Goal: Transaction & Acquisition: Book appointment/travel/reservation

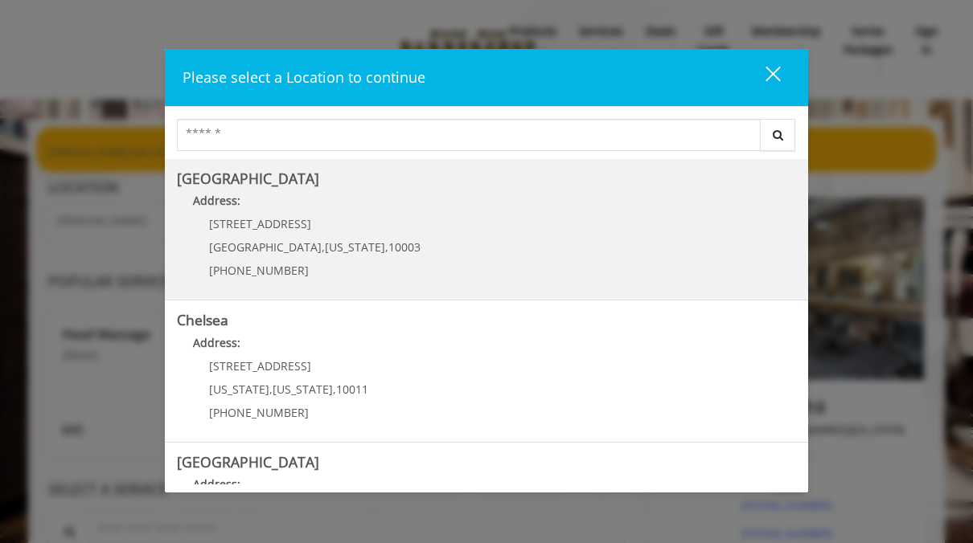
click at [377, 257] on Village "[GEOGRAPHIC_DATA] Address: [STREET_ADDRESS][US_STATE] (212) 598-1840" at bounding box center [486, 229] width 619 height 117
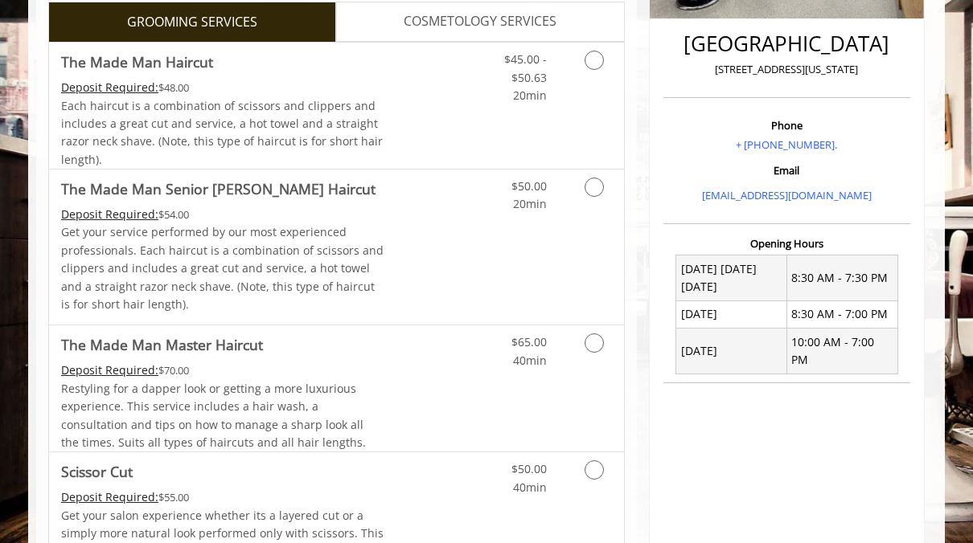
scroll to position [407, 0]
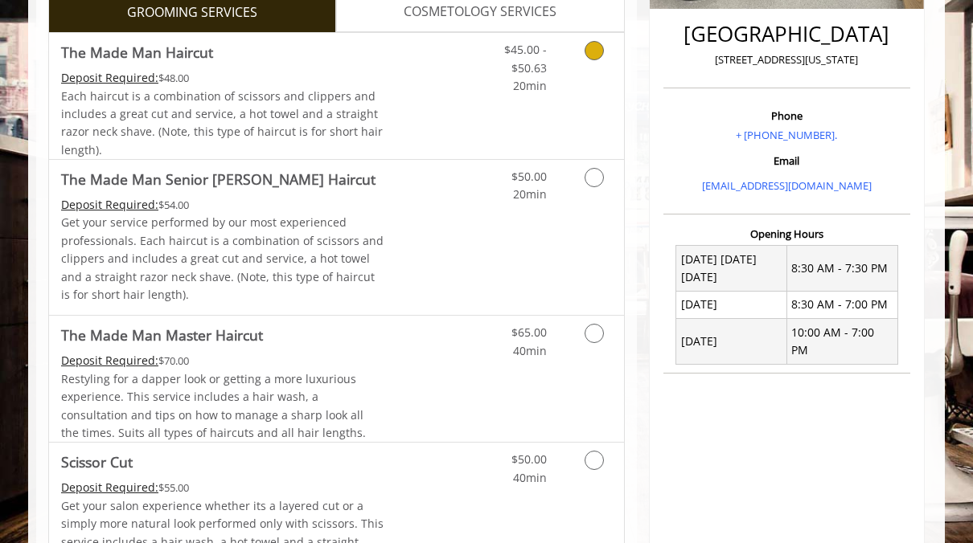
click at [589, 51] on icon "Grooming services" at bounding box center [593, 50] width 19 height 19
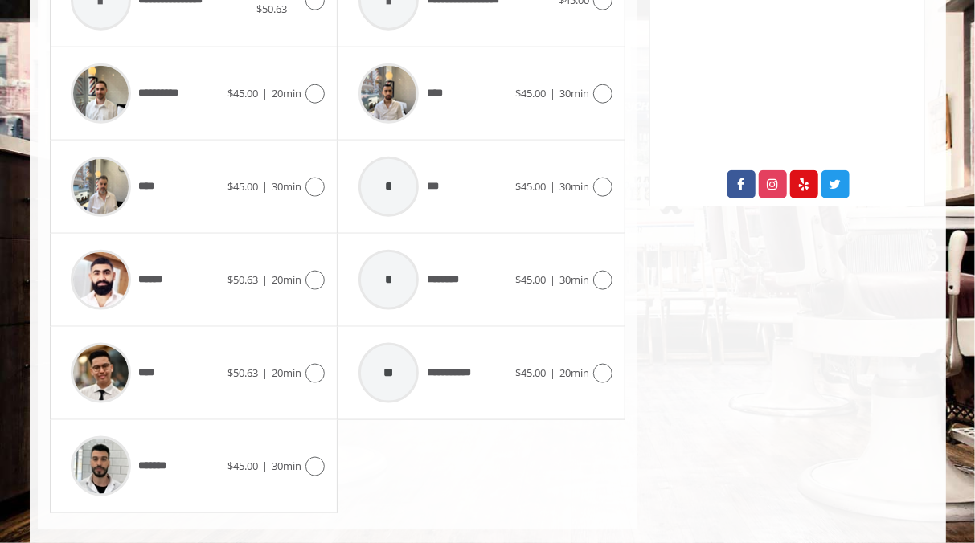
scroll to position [859, 0]
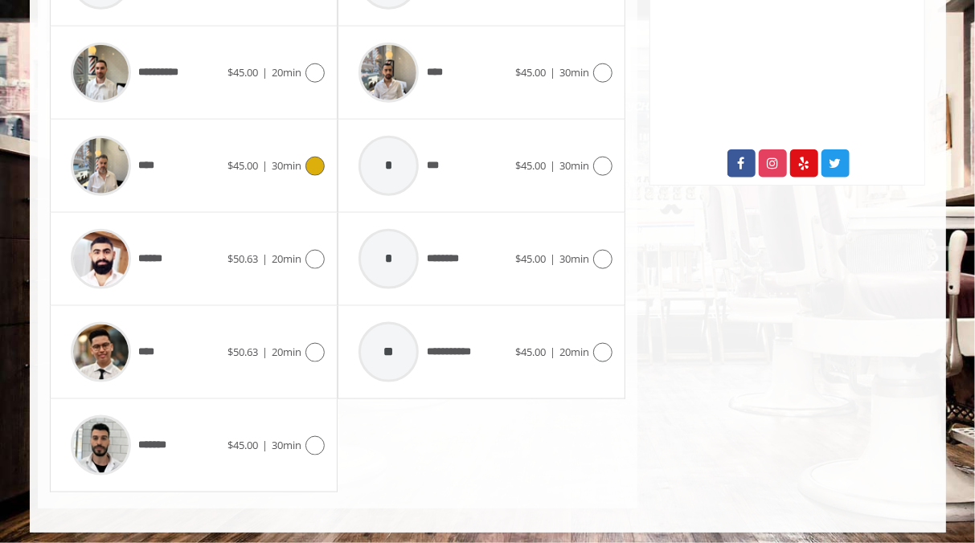
click at [107, 156] on img at bounding box center [101, 166] width 60 height 60
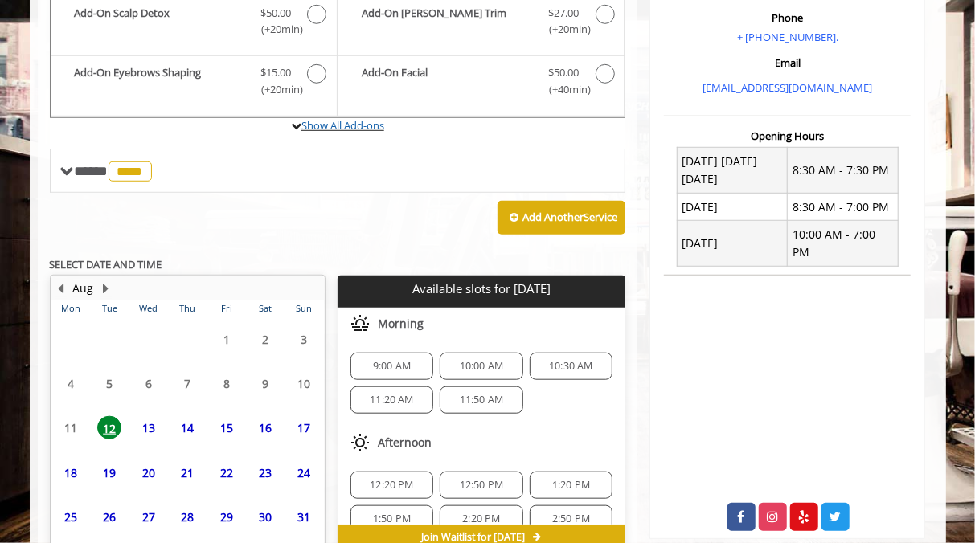
scroll to position [588, 0]
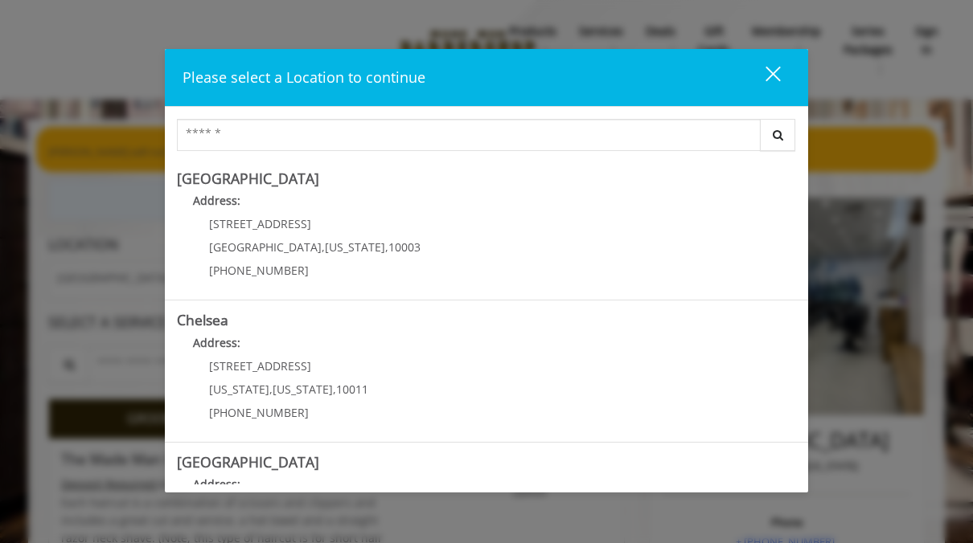
click at [776, 73] on div "close" at bounding box center [763, 77] width 32 height 24
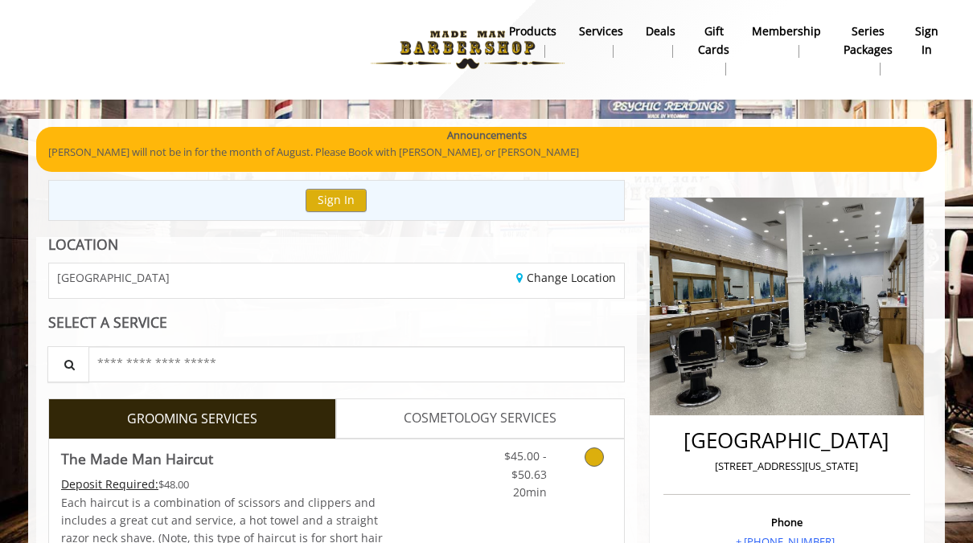
click at [599, 461] on icon "Grooming services" at bounding box center [593, 457] width 19 height 19
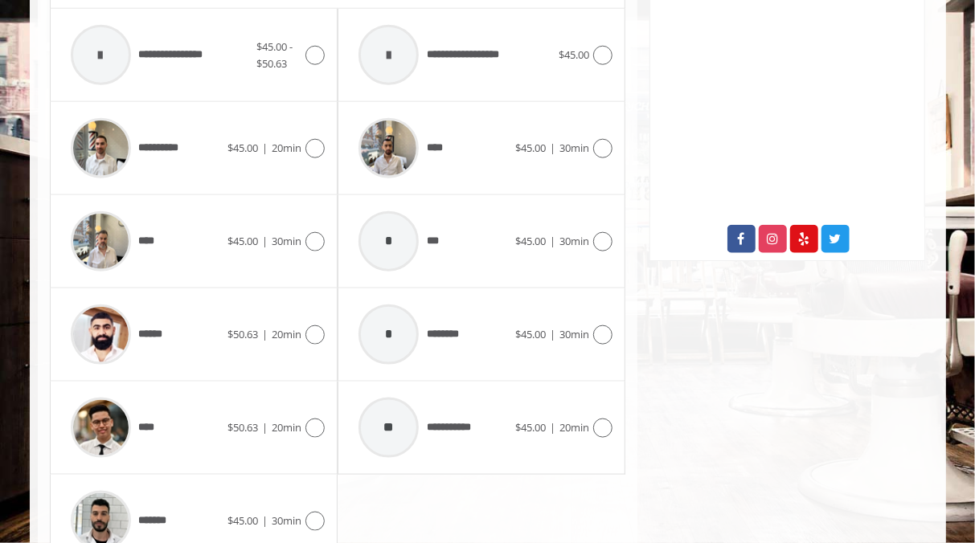
scroll to position [859, 0]
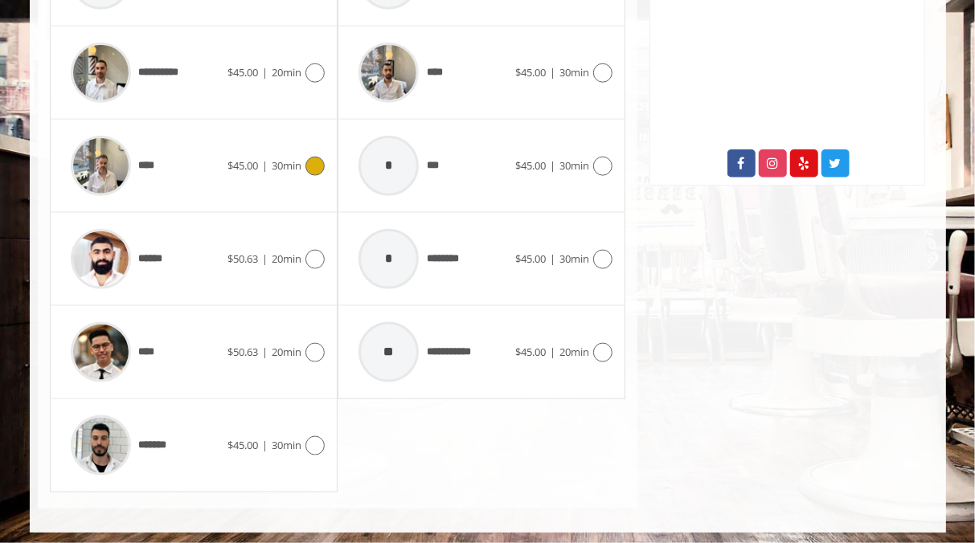
click at [313, 161] on icon at bounding box center [314, 166] width 19 height 19
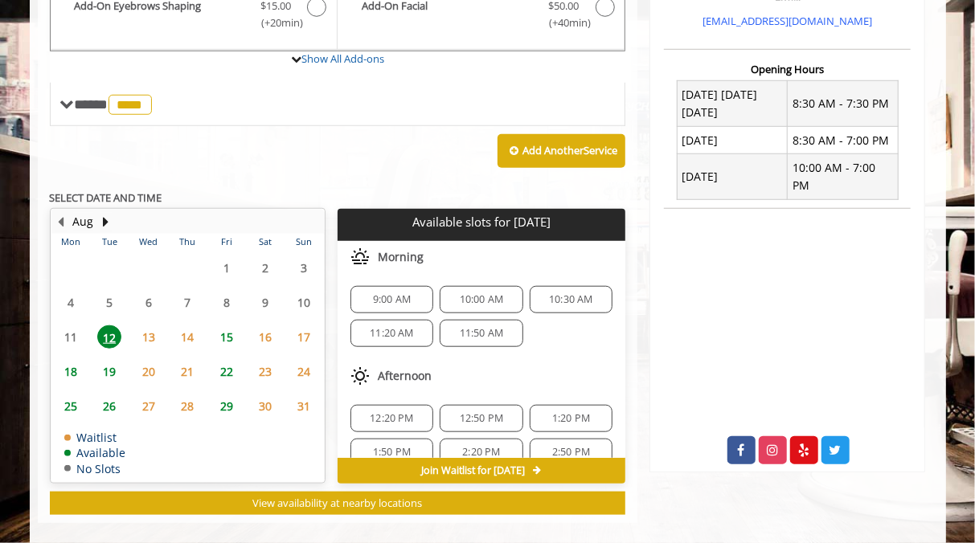
scroll to position [573, 0]
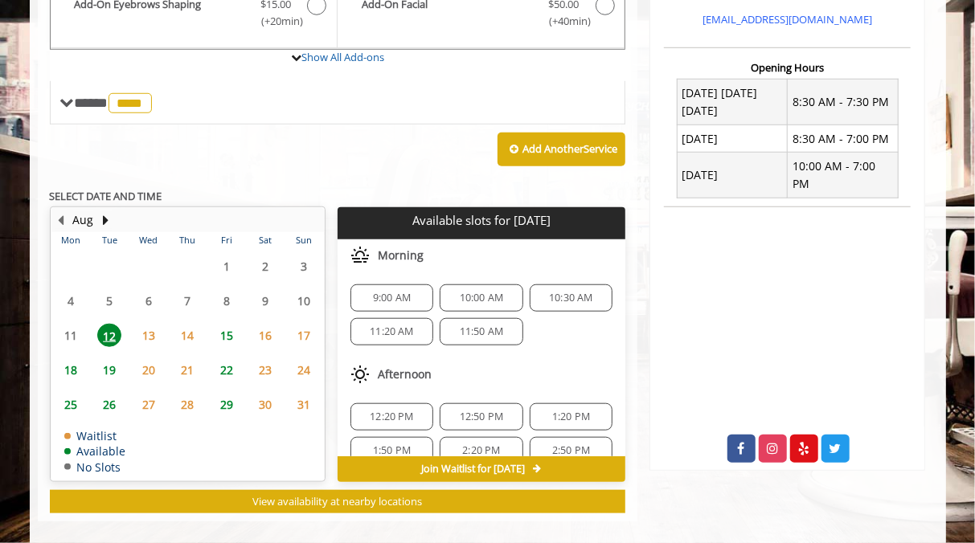
click at [480, 292] on span "10:00 AM" at bounding box center [482, 298] width 44 height 13
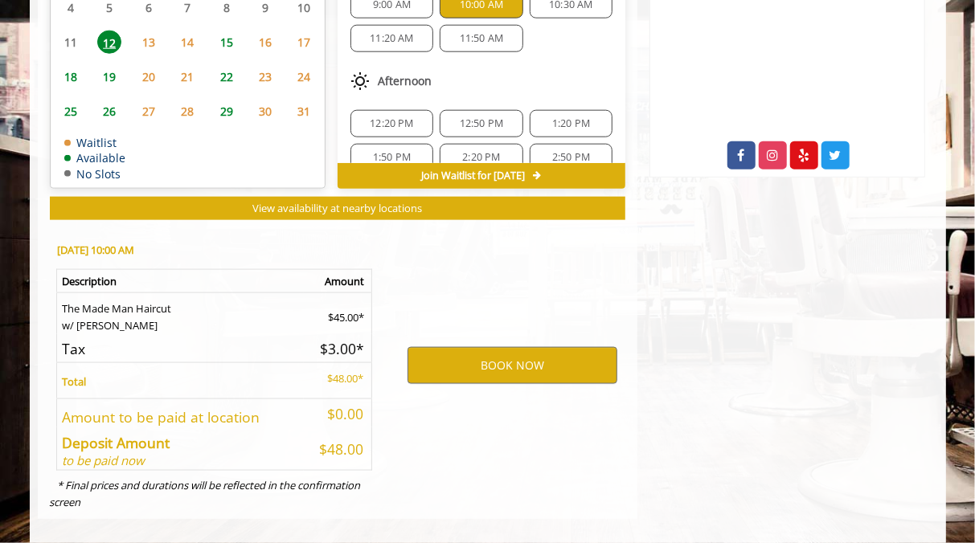
scroll to position [876, 0]
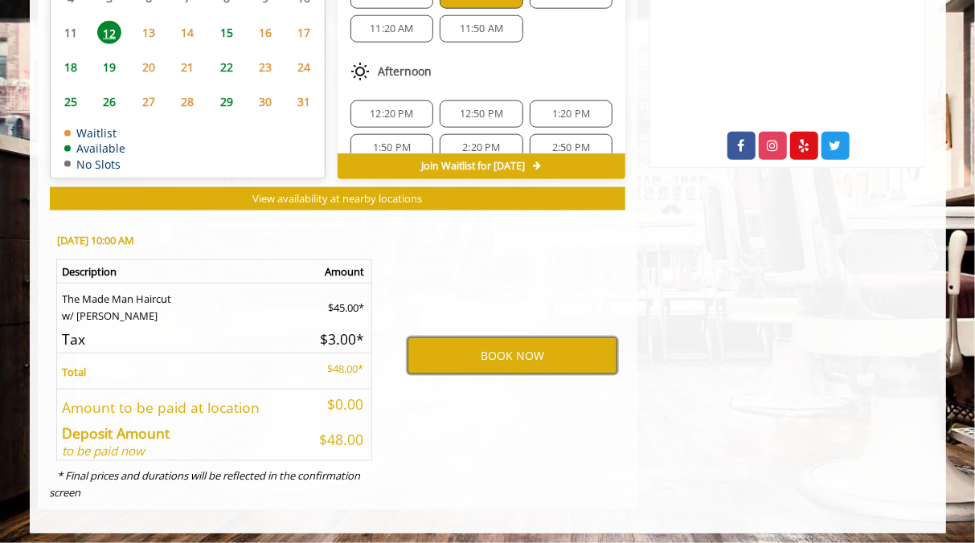
click at [530, 354] on button "BOOK NOW" at bounding box center [513, 356] width 210 height 37
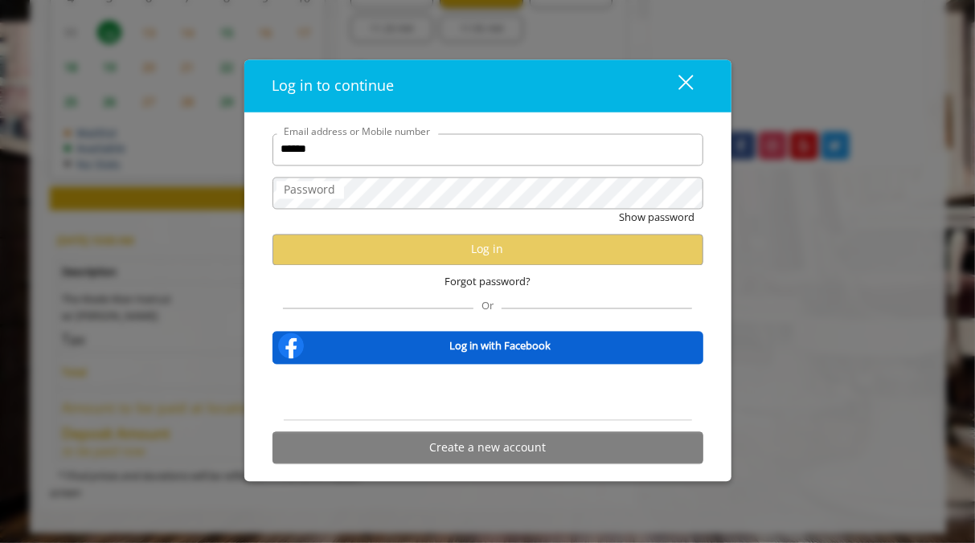
type input "**********"
click at [340, 193] on label "Password" at bounding box center [311, 190] width 68 height 18
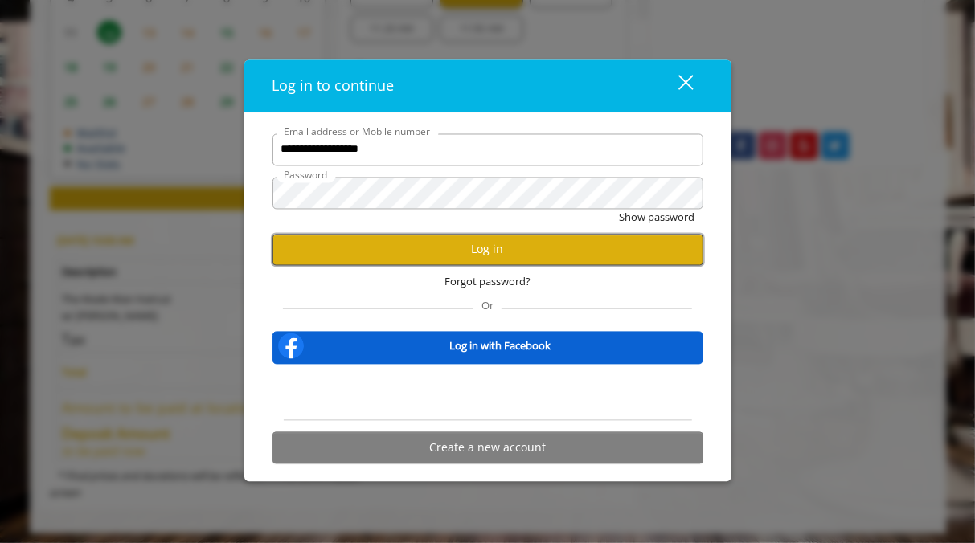
click at [482, 252] on button "Log in" at bounding box center [488, 249] width 431 height 31
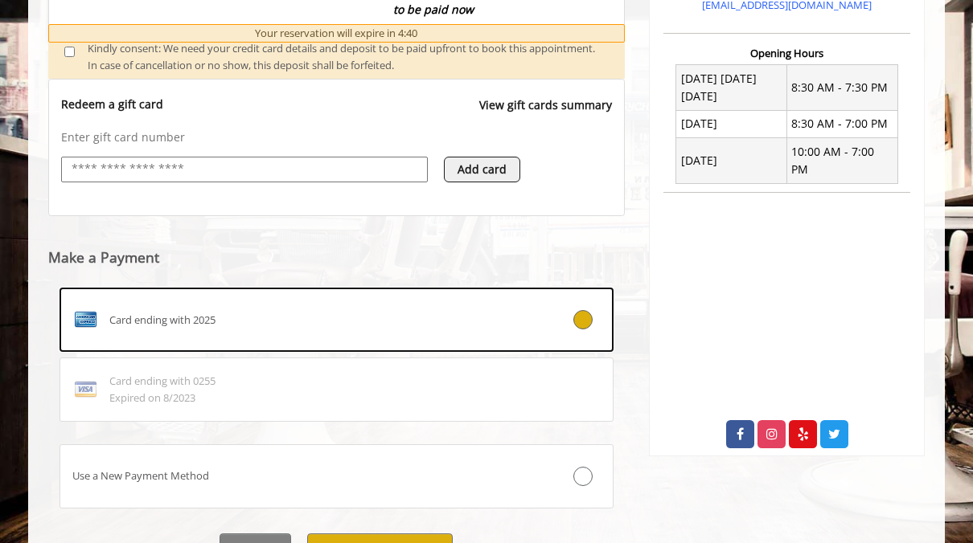
scroll to position [630, 0]
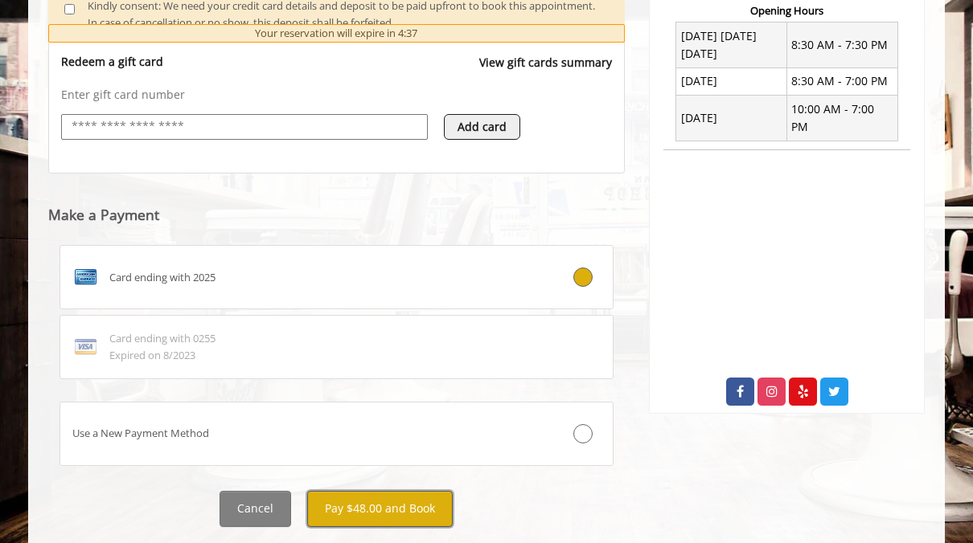
click at [393, 512] on button "Pay $48.00 and Book" at bounding box center [379, 509] width 145 height 36
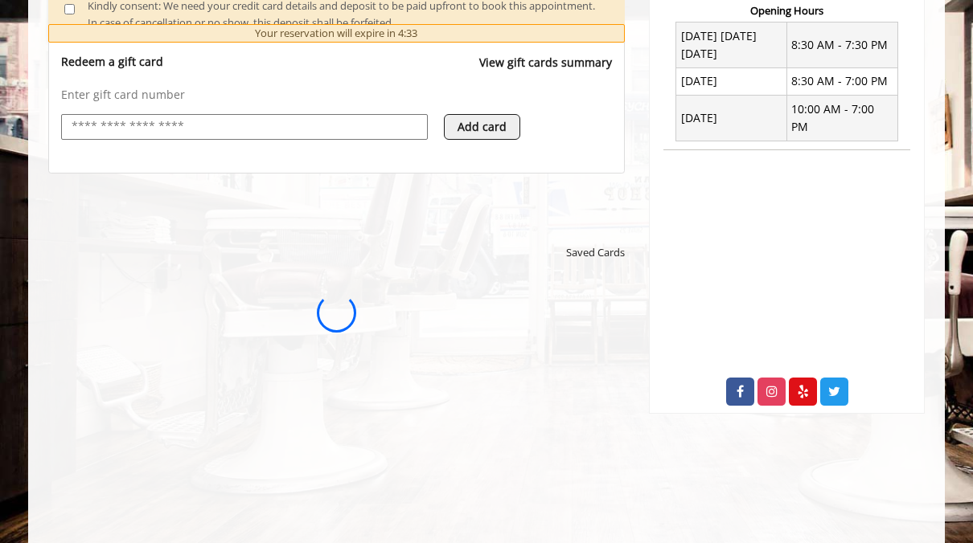
scroll to position [155, 0]
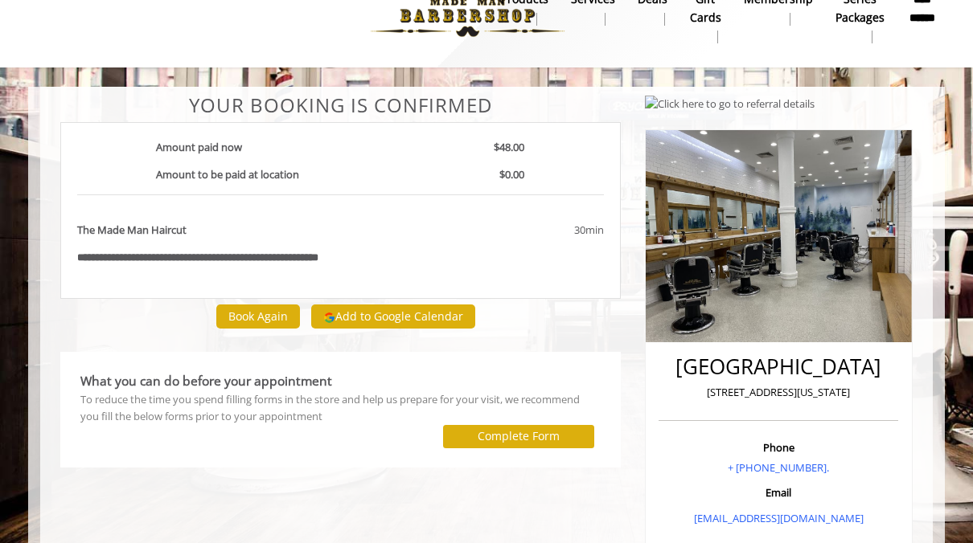
scroll to position [64, 0]
